Goal: Transaction & Acquisition: Book appointment/travel/reservation

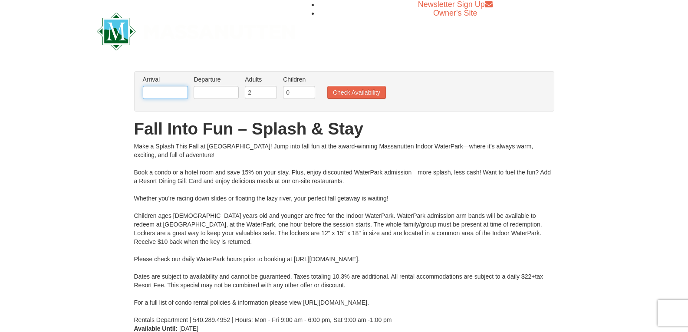
click at [174, 90] on input "text" at bounding box center [165, 92] width 45 height 13
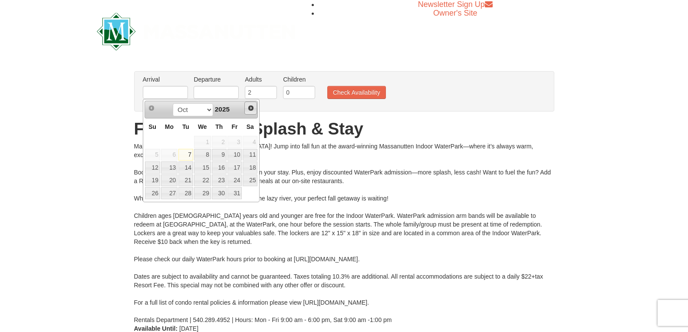
click at [252, 106] on span "Next" at bounding box center [250, 108] width 7 height 7
click at [158, 192] on link "23" at bounding box center [152, 193] width 15 height 12
type input "[DATE]"
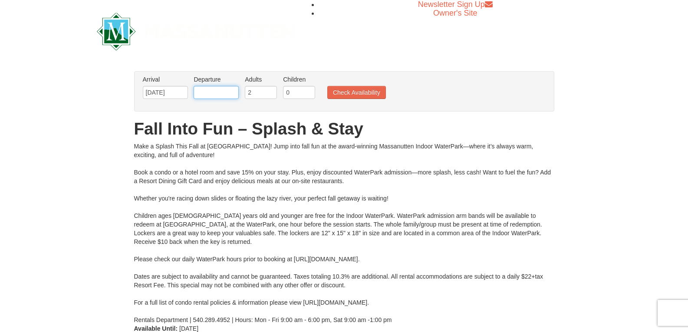
drag, startPoint x: 216, startPoint y: 89, endPoint x: 216, endPoint y: 93, distance: 4.4
click at [216, 89] on input "text" at bounding box center [216, 92] width 45 height 13
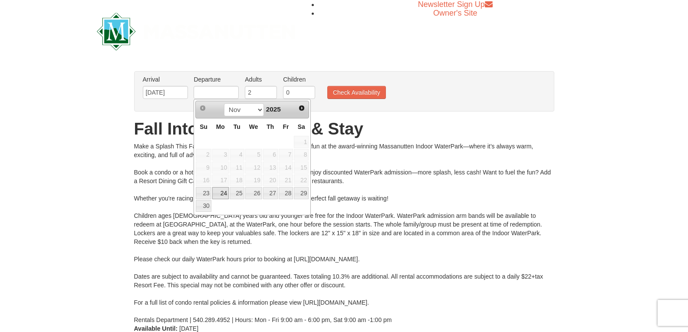
click at [224, 194] on link "24" at bounding box center [220, 193] width 16 height 12
type input "[DATE]"
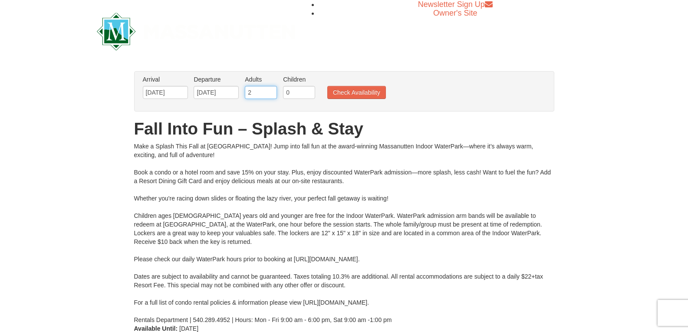
click at [263, 95] on input "2" at bounding box center [261, 92] width 32 height 13
click at [297, 93] on input "0" at bounding box center [299, 92] width 32 height 13
type input "3"
click at [349, 96] on button "Check Availability" at bounding box center [356, 92] width 59 height 13
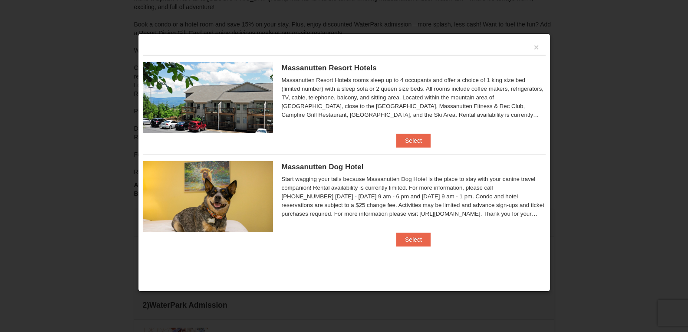
scroll to position [109, 0]
click at [418, 140] on button "Select" at bounding box center [413, 141] width 34 height 14
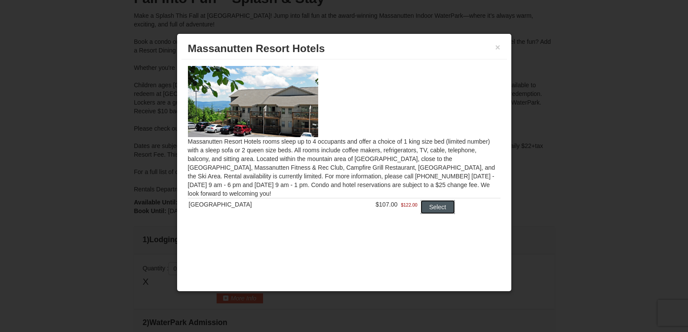
click at [433, 208] on button "Select" at bounding box center [438, 207] width 34 height 14
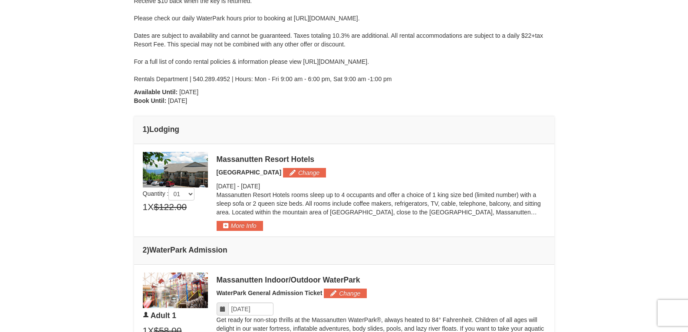
scroll to position [240, 0]
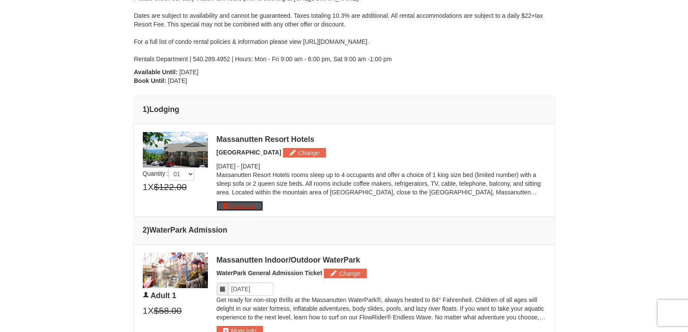
click at [238, 202] on button "More Info" at bounding box center [240, 206] width 46 height 10
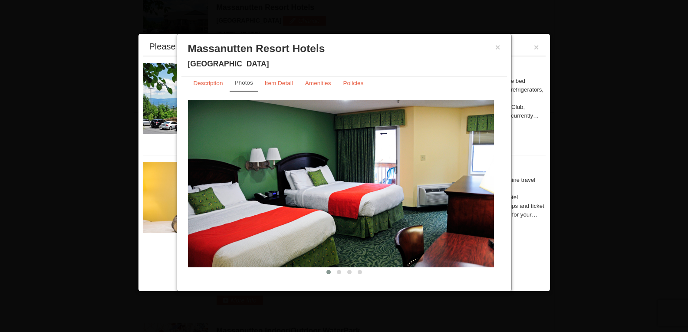
scroll to position [15, 0]
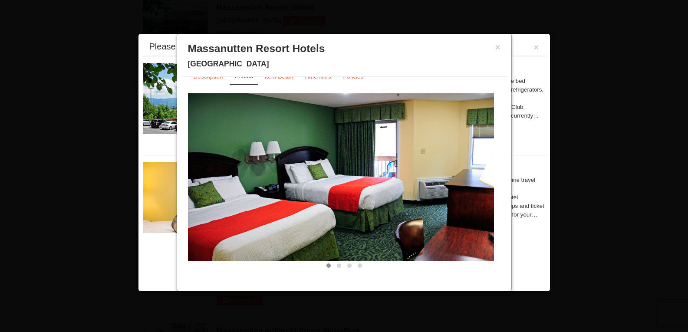
click at [451, 203] on img at bounding box center [341, 177] width 306 height 168
click at [337, 265] on span at bounding box center [339, 265] width 4 height 4
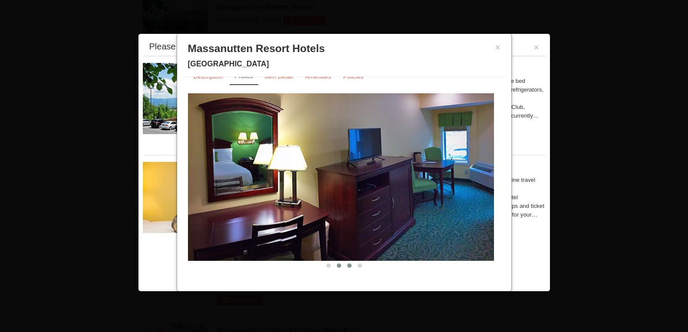
click at [347, 265] on span at bounding box center [349, 265] width 4 height 4
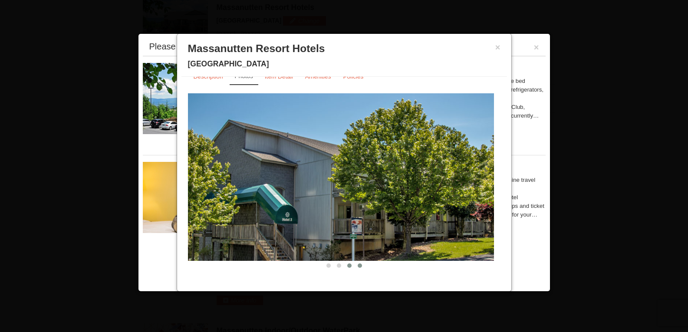
click at [358, 267] on span at bounding box center [360, 265] width 4 height 4
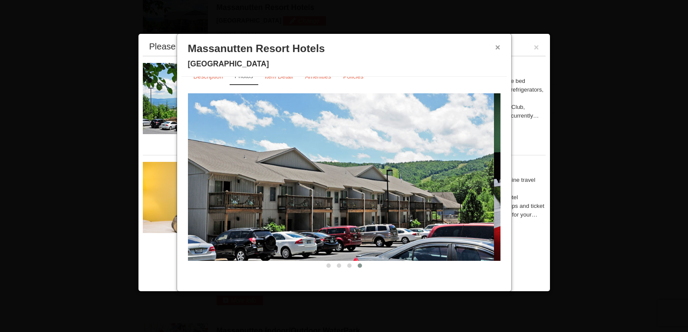
click at [496, 51] on button "×" at bounding box center [497, 47] width 5 height 9
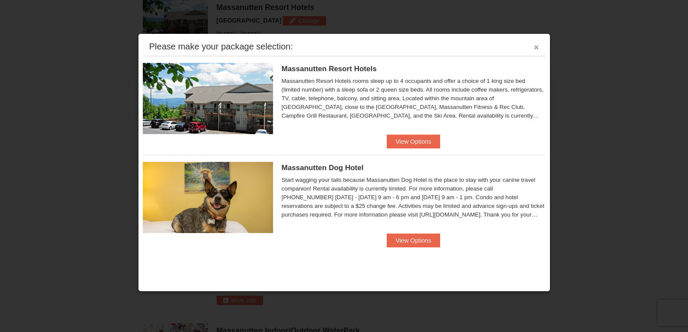
click at [536, 50] on button "×" at bounding box center [536, 47] width 5 height 9
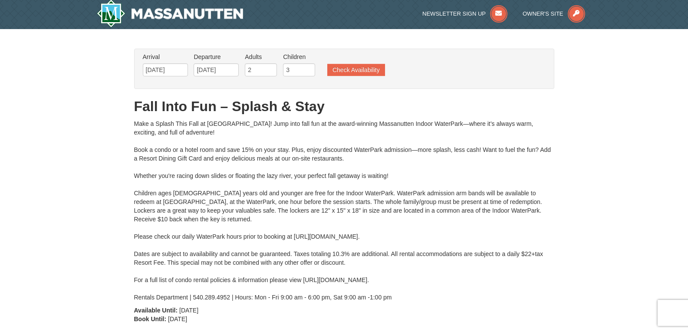
scroll to position [0, 0]
